Goal: Find specific fact: Find contact information

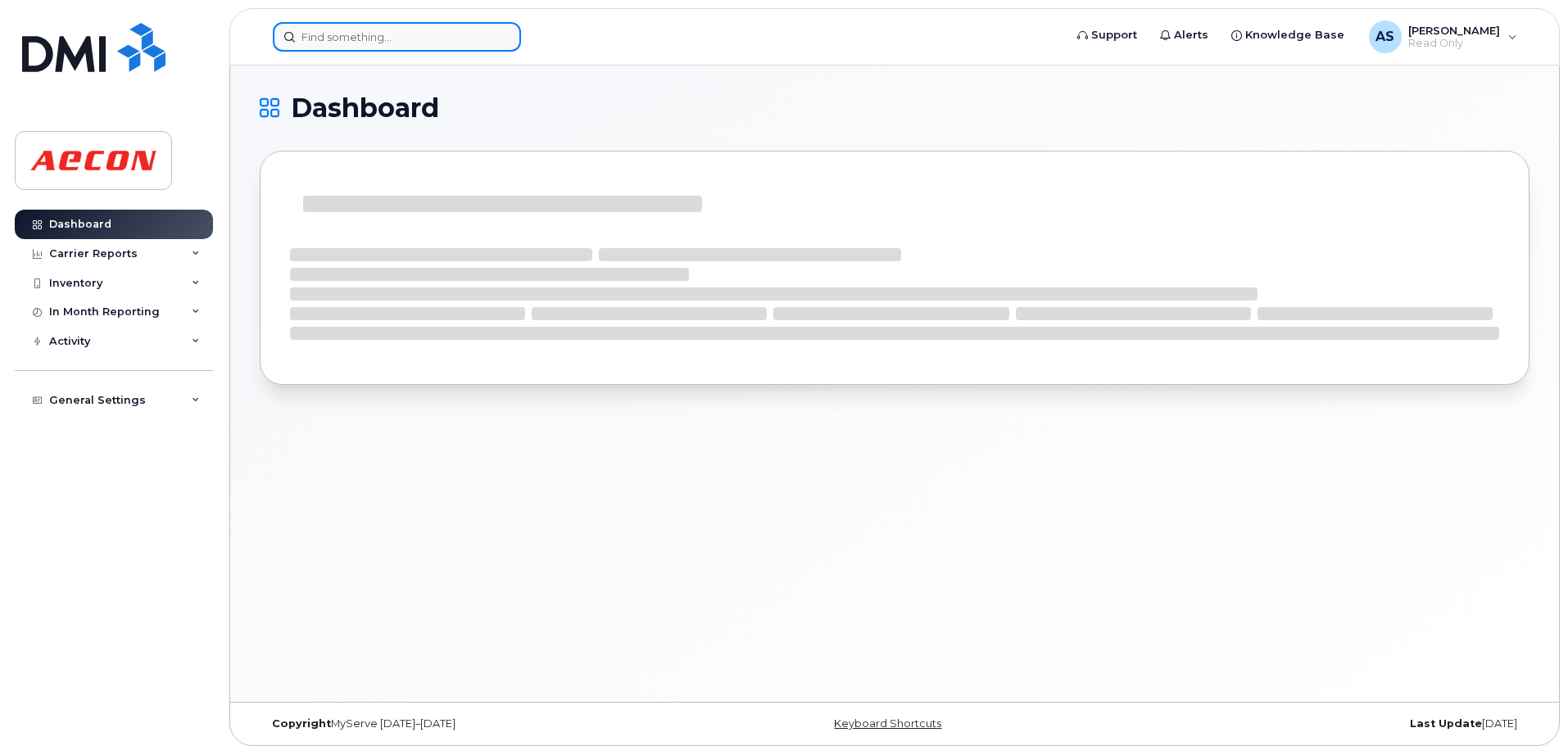
click at [317, 49] on input at bounding box center [397, 37] width 248 height 30
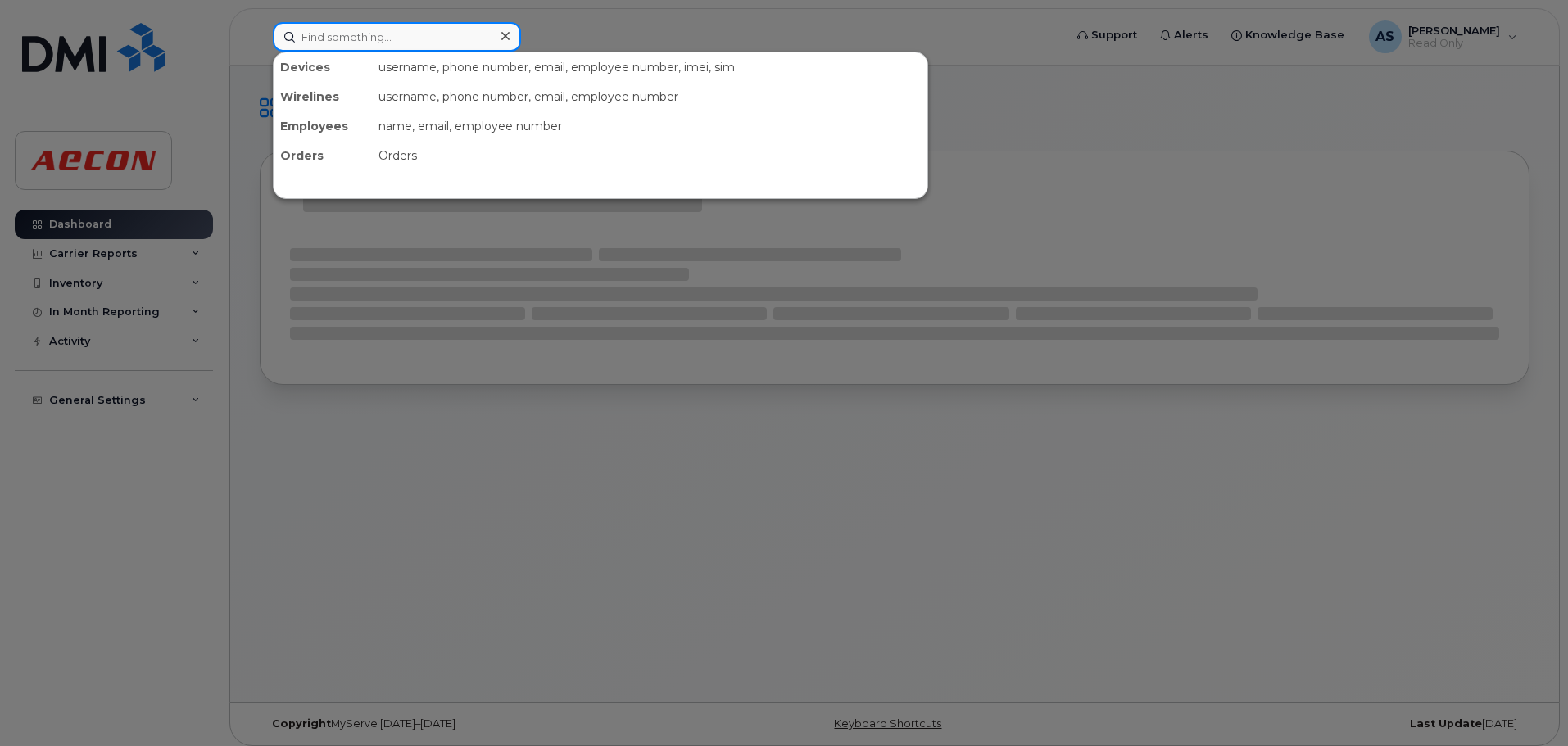
click at [317, 49] on input at bounding box center [397, 37] width 248 height 30
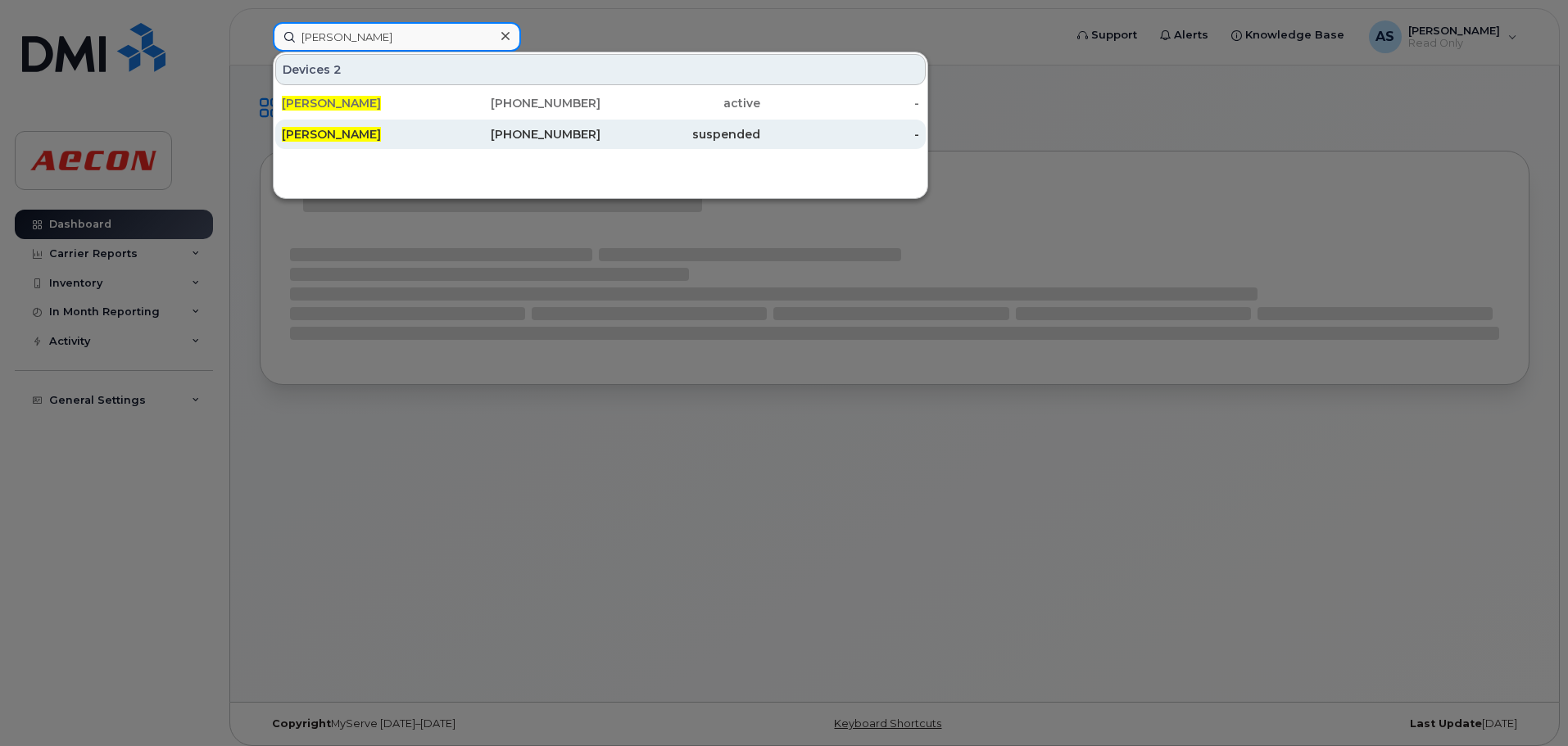
type input "chris daniels"
click at [536, 140] on div "249-535-0106" at bounding box center [521, 134] width 160 height 17
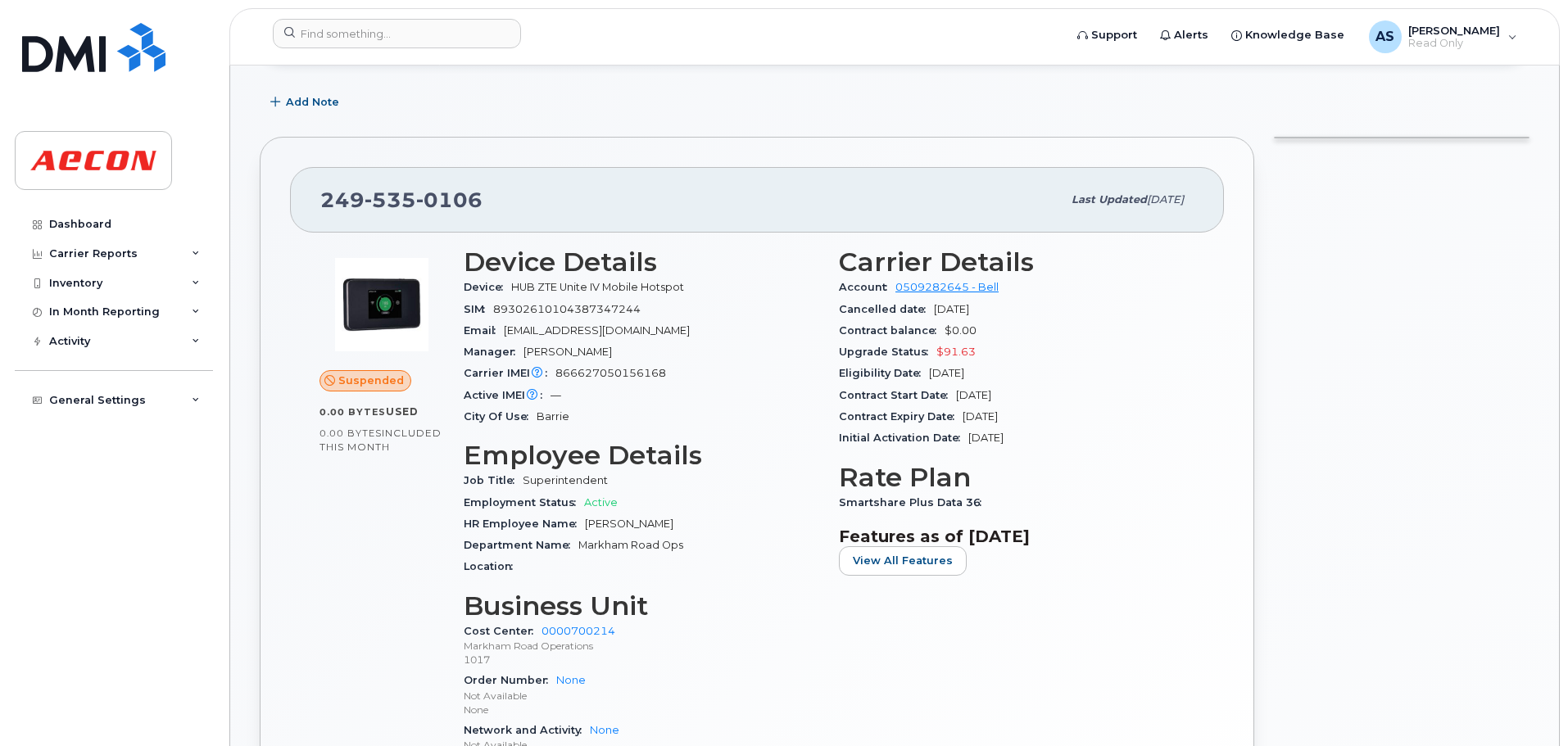
scroll to position [164, 0]
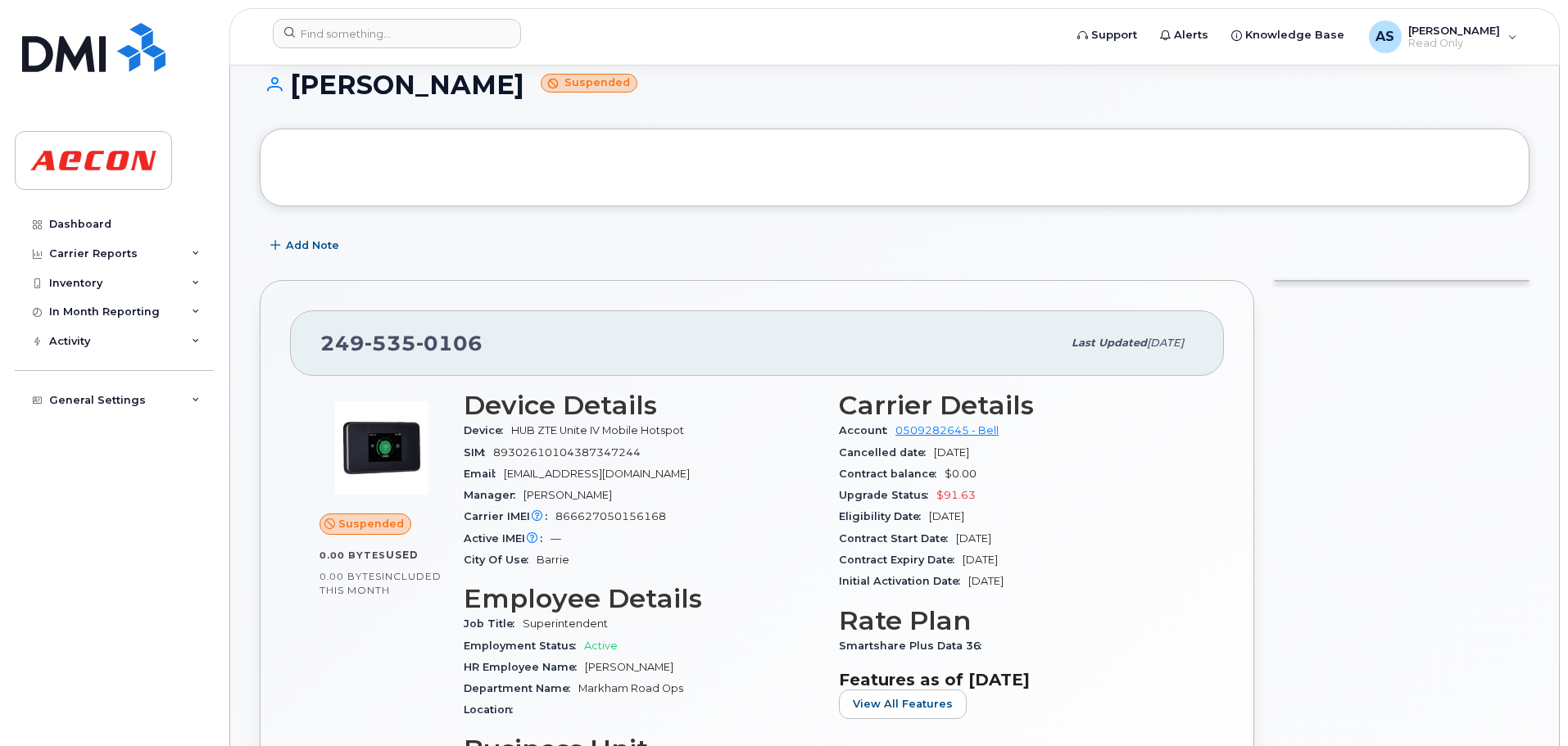
drag, startPoint x: 1172, startPoint y: 470, endPoint x: 1160, endPoint y: 463, distance: 13.9
click at [1161, 470] on div "Contract balance $0.00" at bounding box center [1016, 474] width 356 height 21
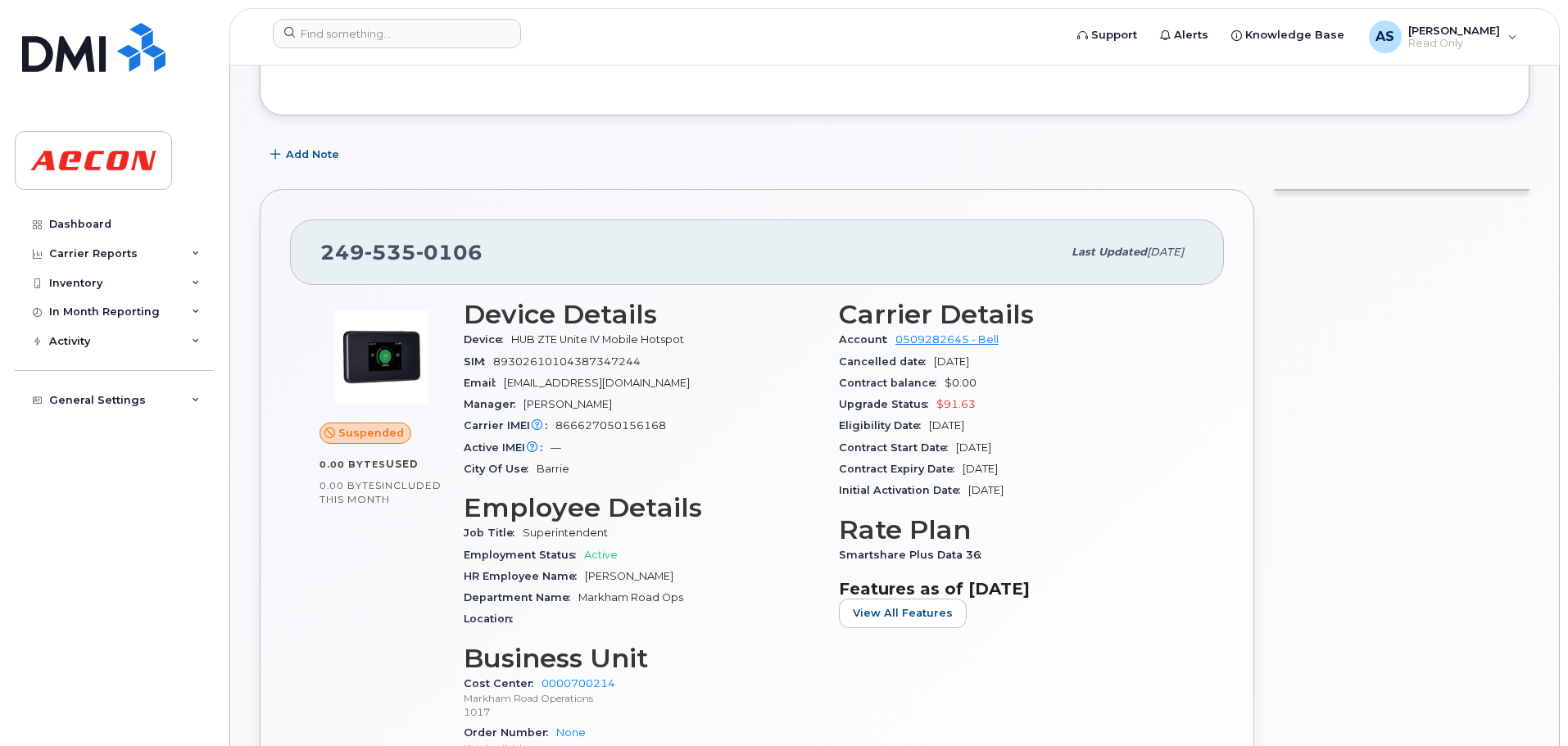
scroll to position [327, 0]
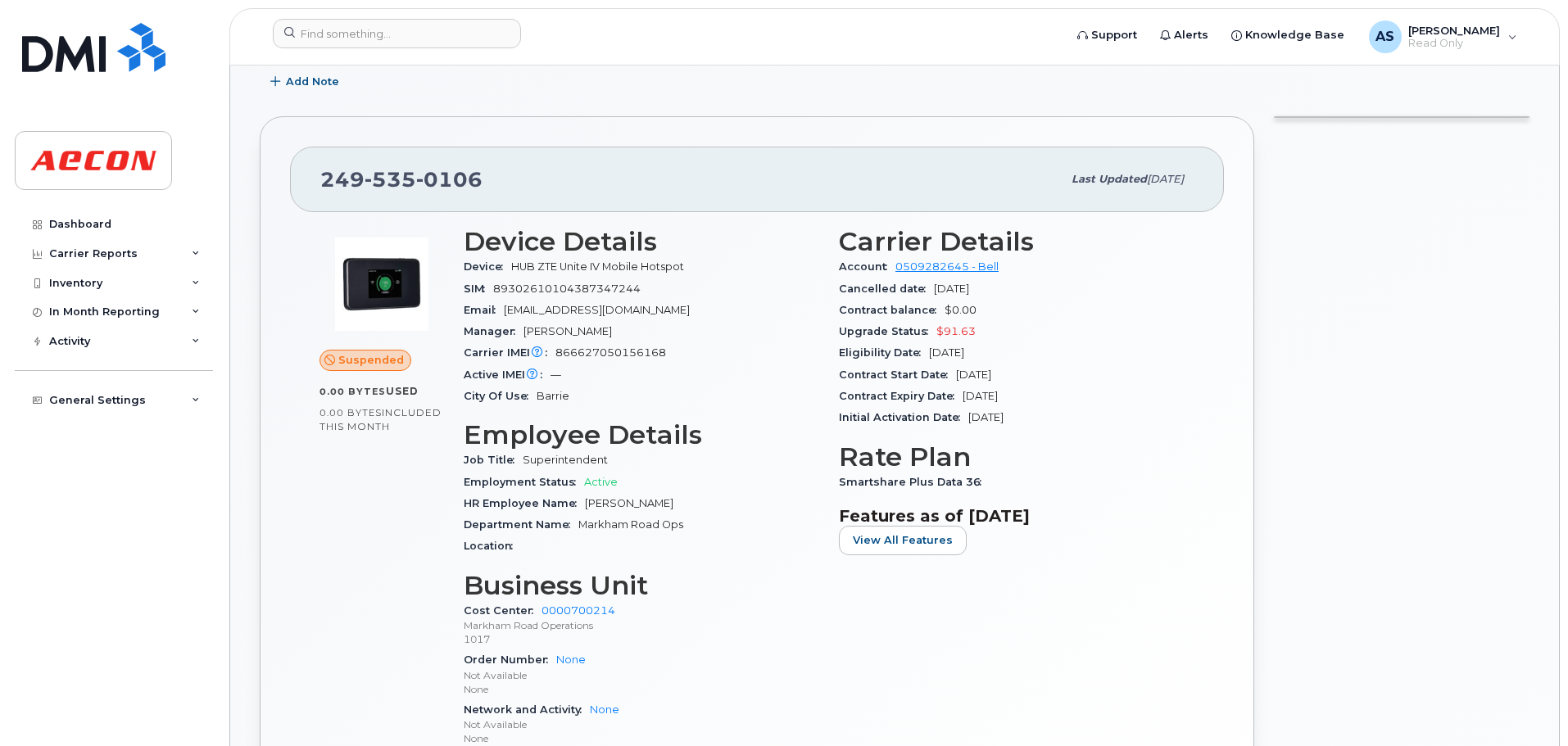
click at [1225, 441] on div "[PHONE_NUMBER] Last updated [DATE] Suspended 0.00 Bytes  used 0.00 Bytes  inclu…" at bounding box center [757, 491] width 995 height 750
click at [1032, 341] on div "Upgrade Status $91.63" at bounding box center [1016, 332] width 356 height 21
drag, startPoint x: 1238, startPoint y: 445, endPoint x: 1250, endPoint y: 424, distance: 24.2
click at [1250, 433] on div "[PHONE_NUMBER] Last updated [DATE] Suspended 0.00 Bytes  used 0.00 Bytes  inclu…" at bounding box center [757, 491] width 995 height 750
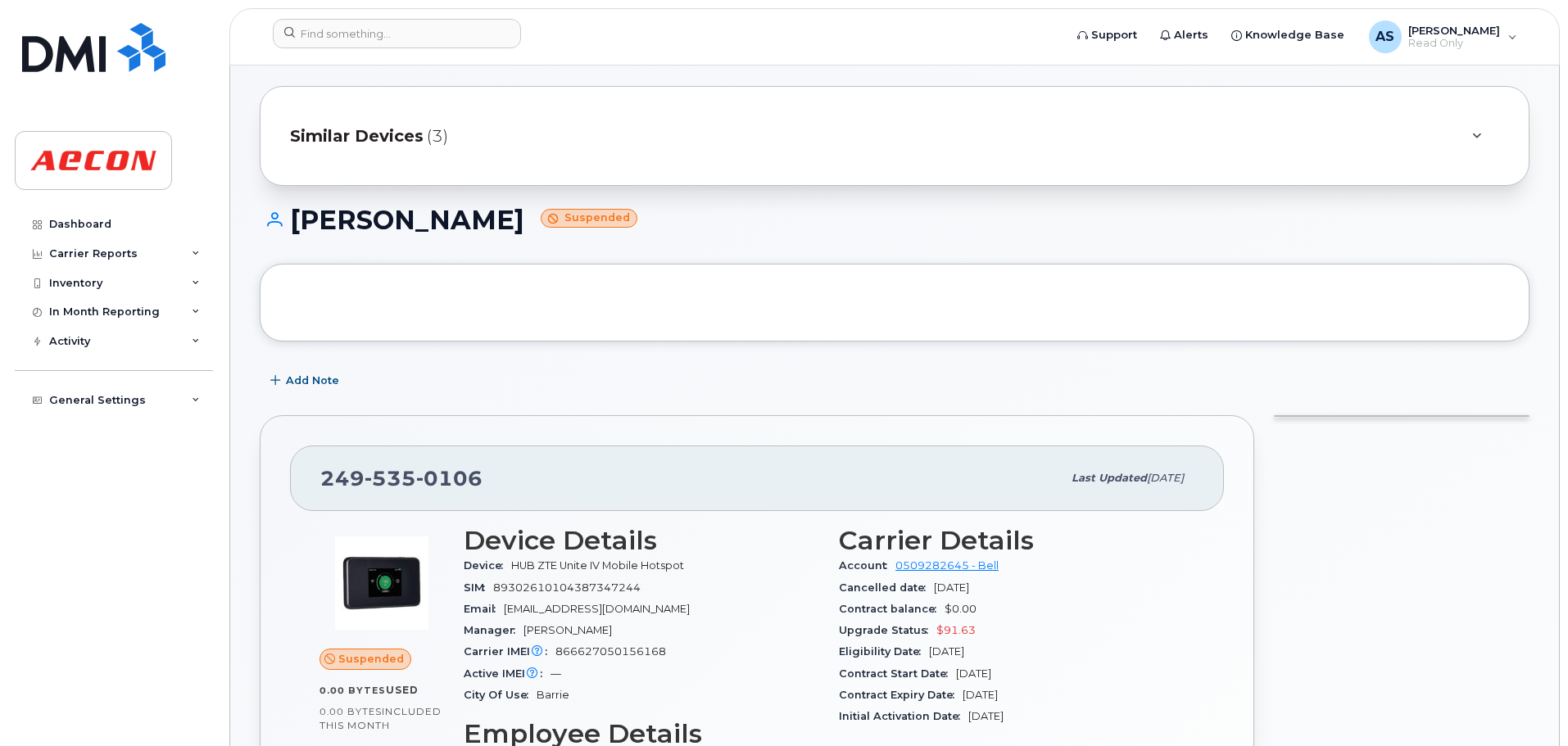
scroll to position [0, 0]
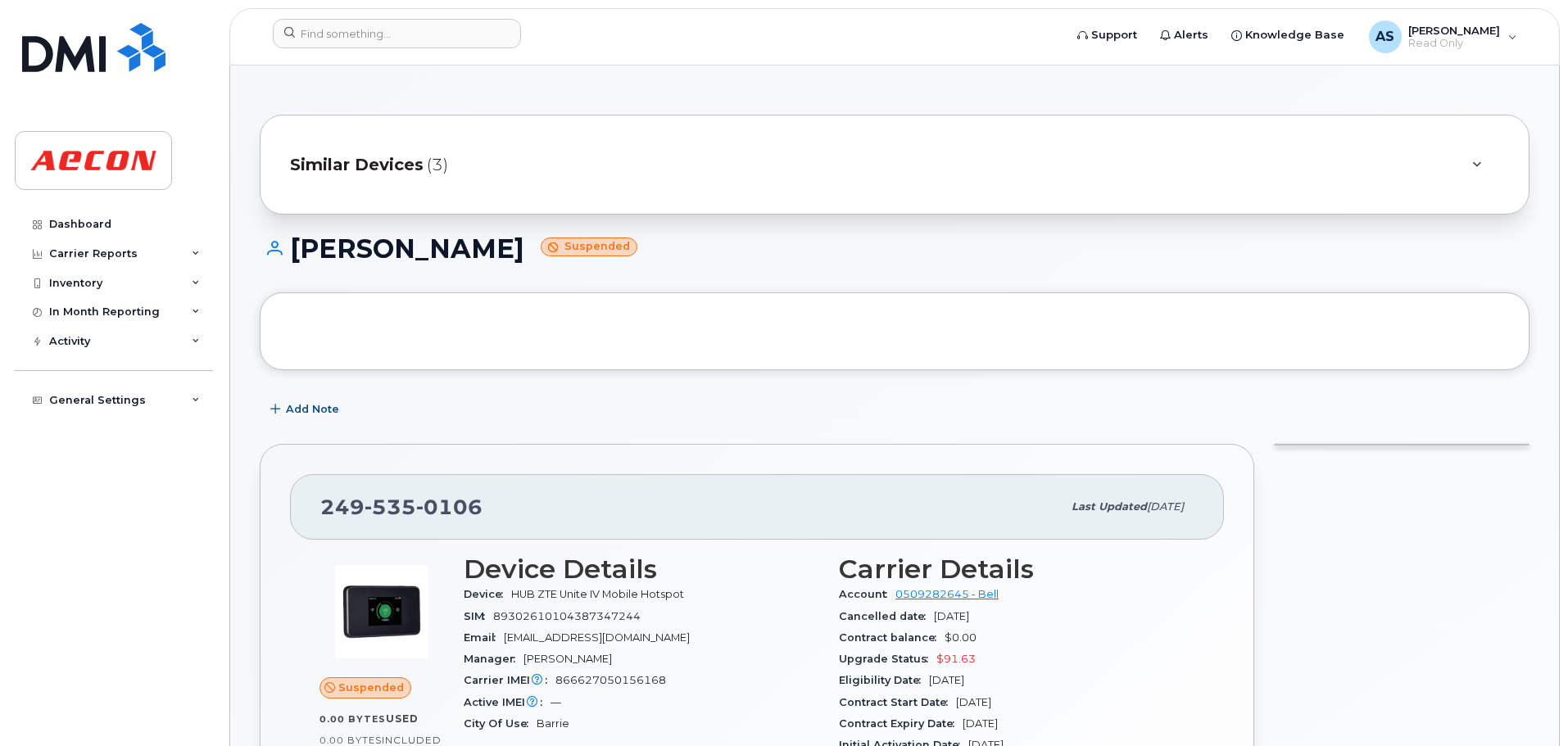
click at [510, 179] on div "Similar Devices (3)" at bounding box center [871, 164] width 1163 height 39
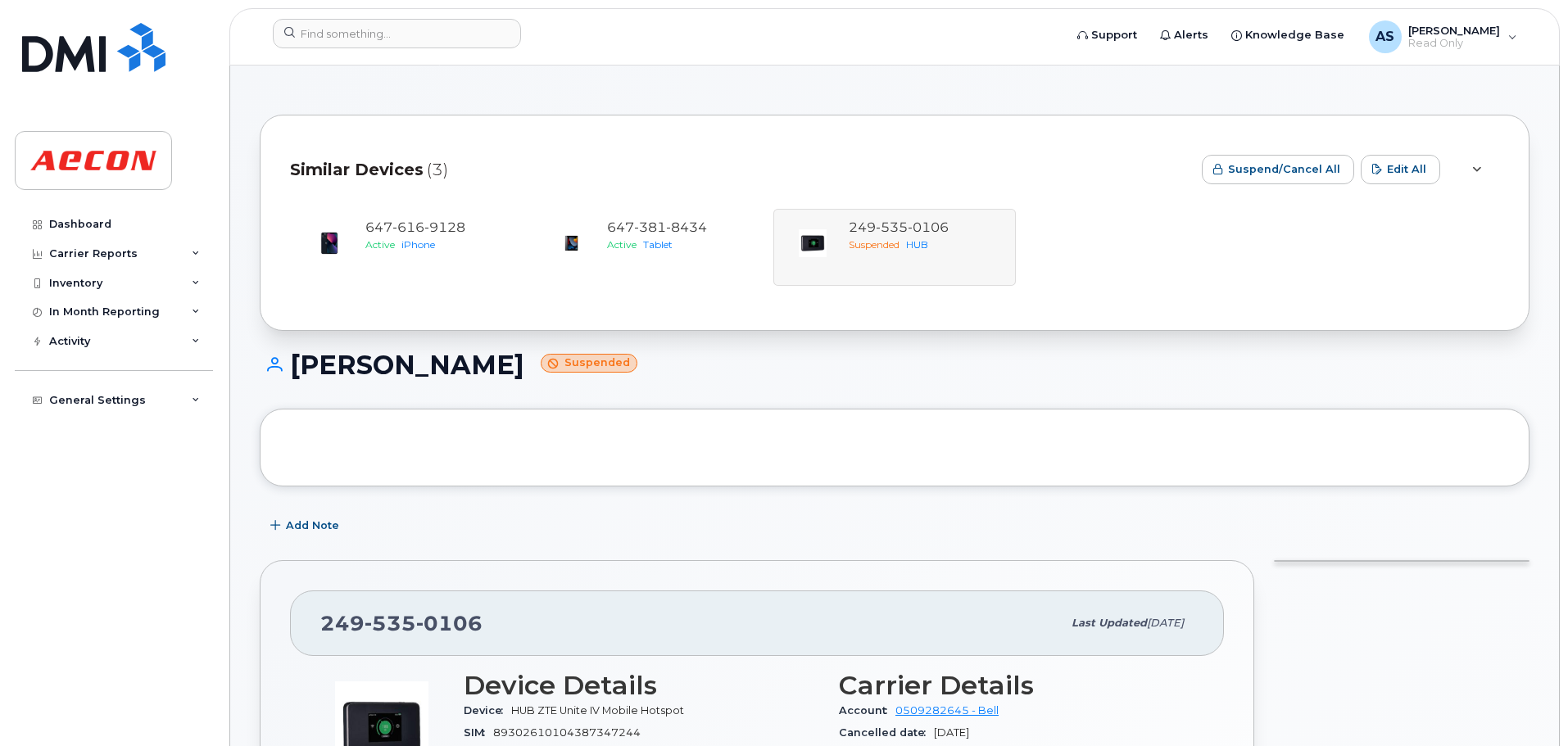
click at [831, 156] on div "Similar Devices (3)" at bounding box center [738, 169] width 898 height 49
